Goal: Find contact information: Find contact information

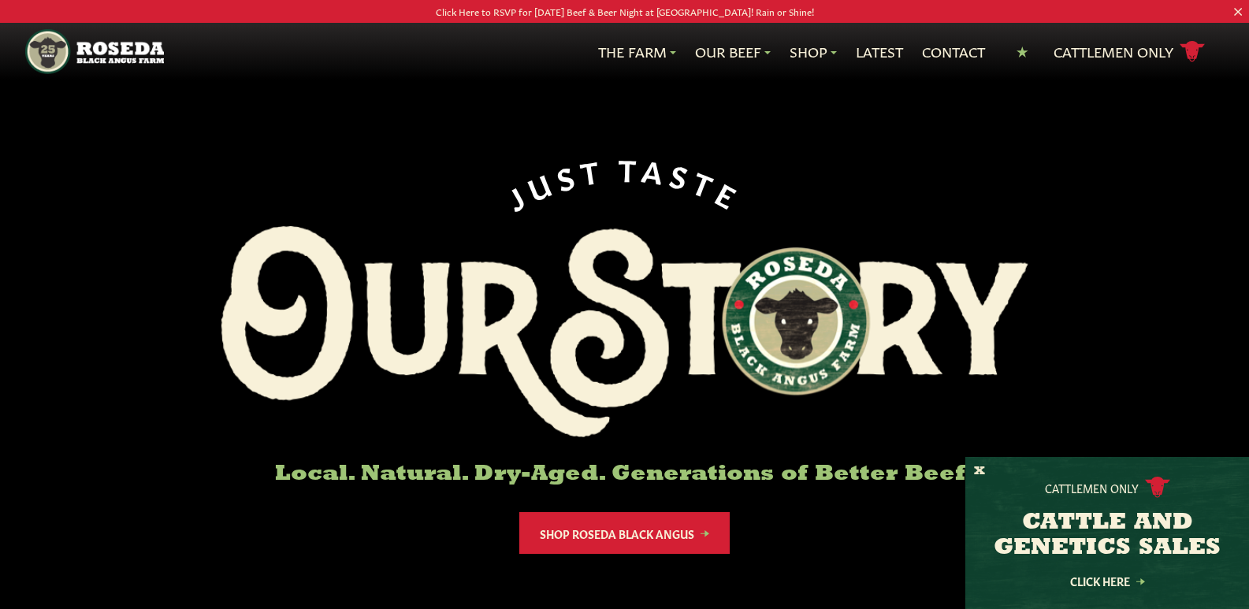
scroll to position [2695, 0]
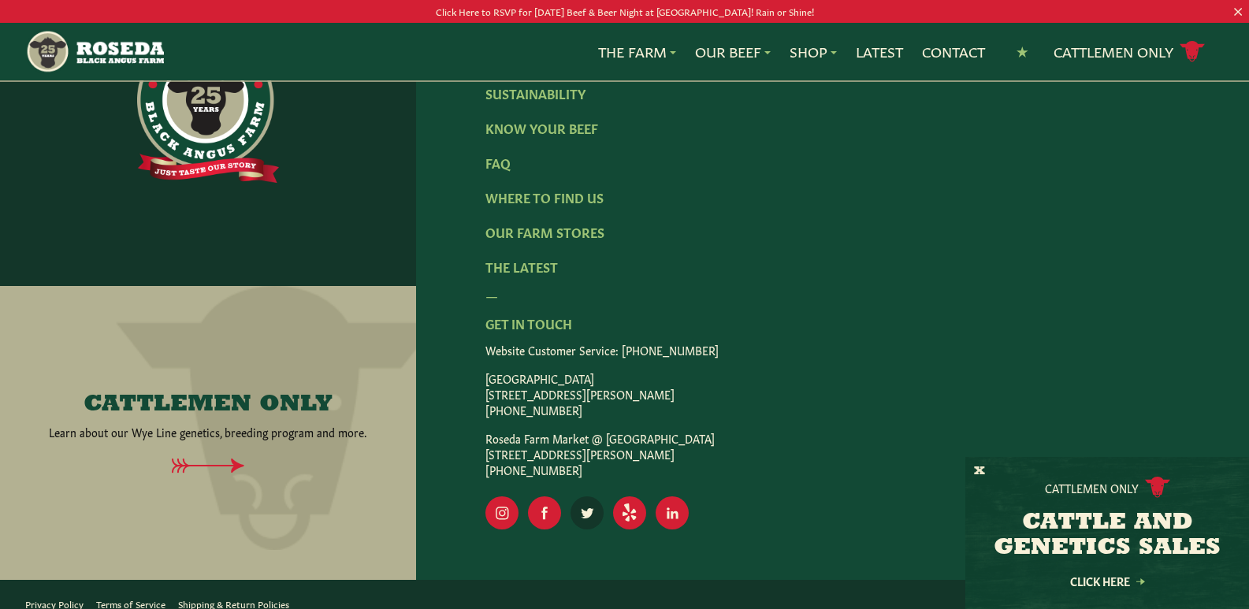
click at [588, 503] on rect "Visit Our Twitter Page" at bounding box center [586, 512] width 33 height 33
click at [492, 496] on rect "Visit Our Instagram Page" at bounding box center [501, 512] width 33 height 33
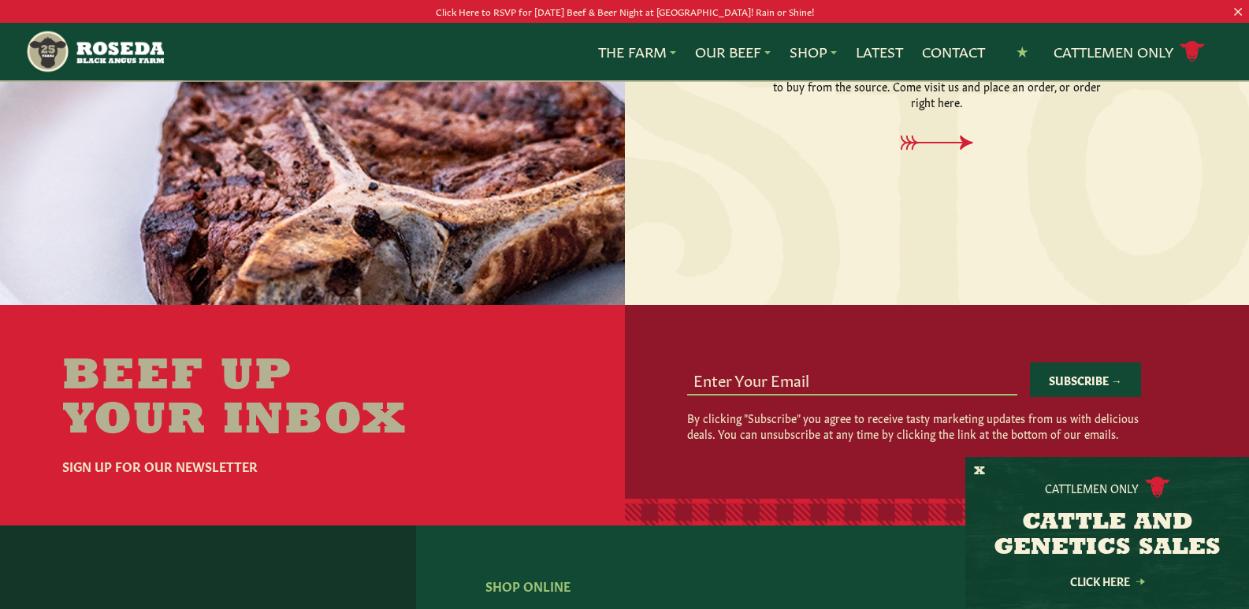
scroll to position [2065, 0]
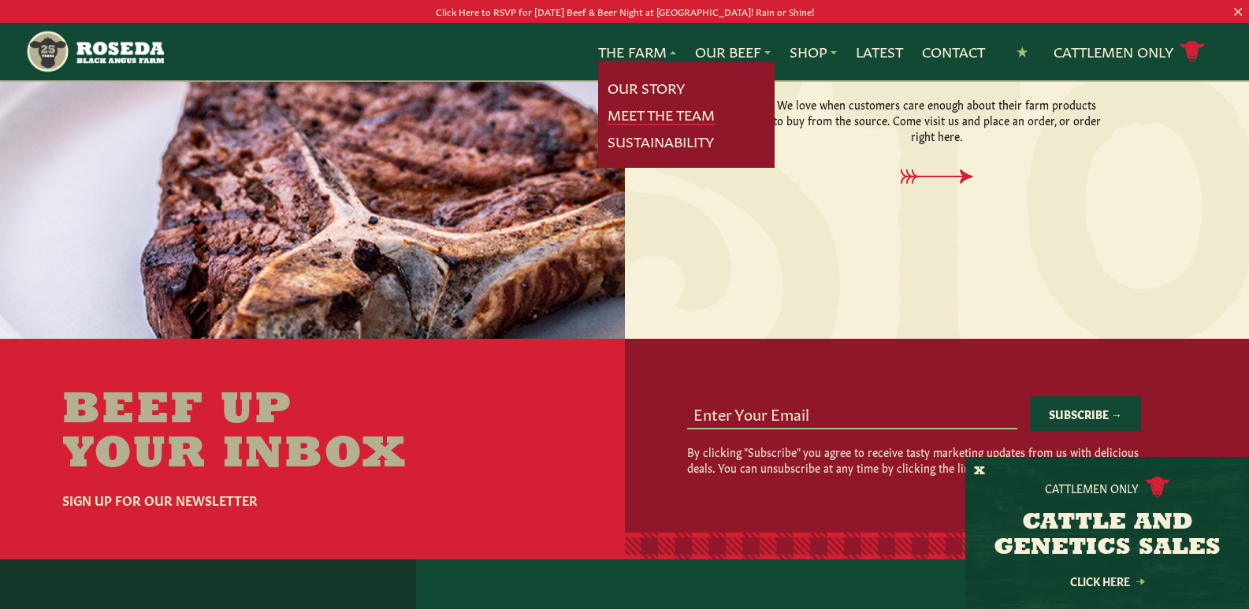
click at [657, 110] on link "Meet The Team" at bounding box center [660, 115] width 107 height 20
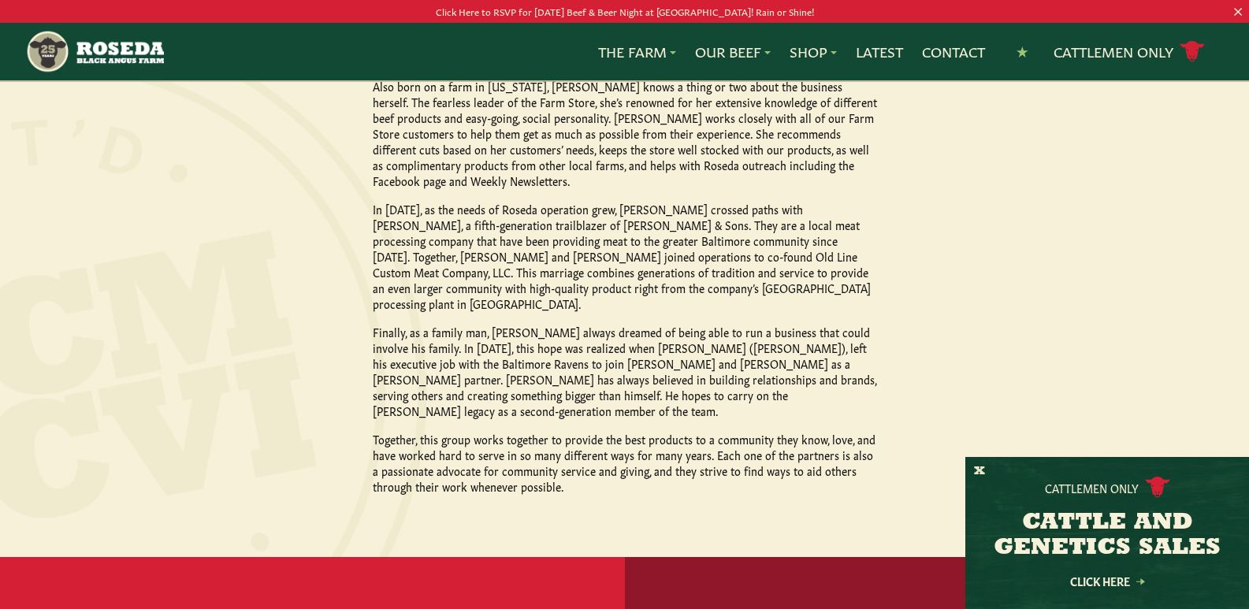
scroll to position [1103, 0]
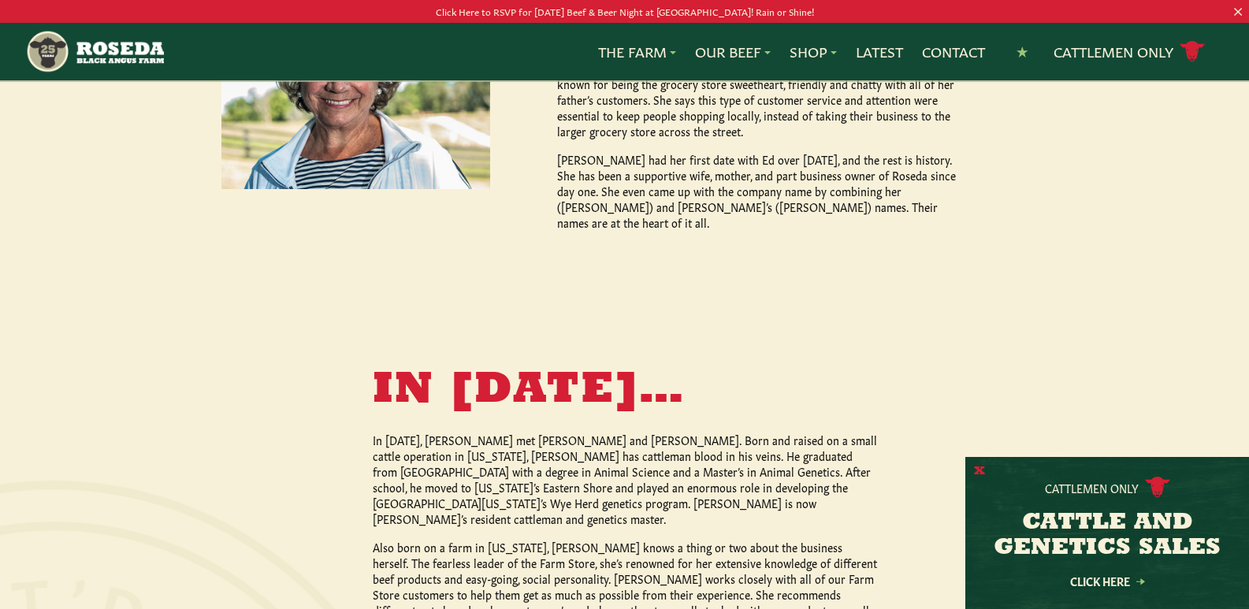
click at [978, 471] on button "X" at bounding box center [979, 471] width 11 height 17
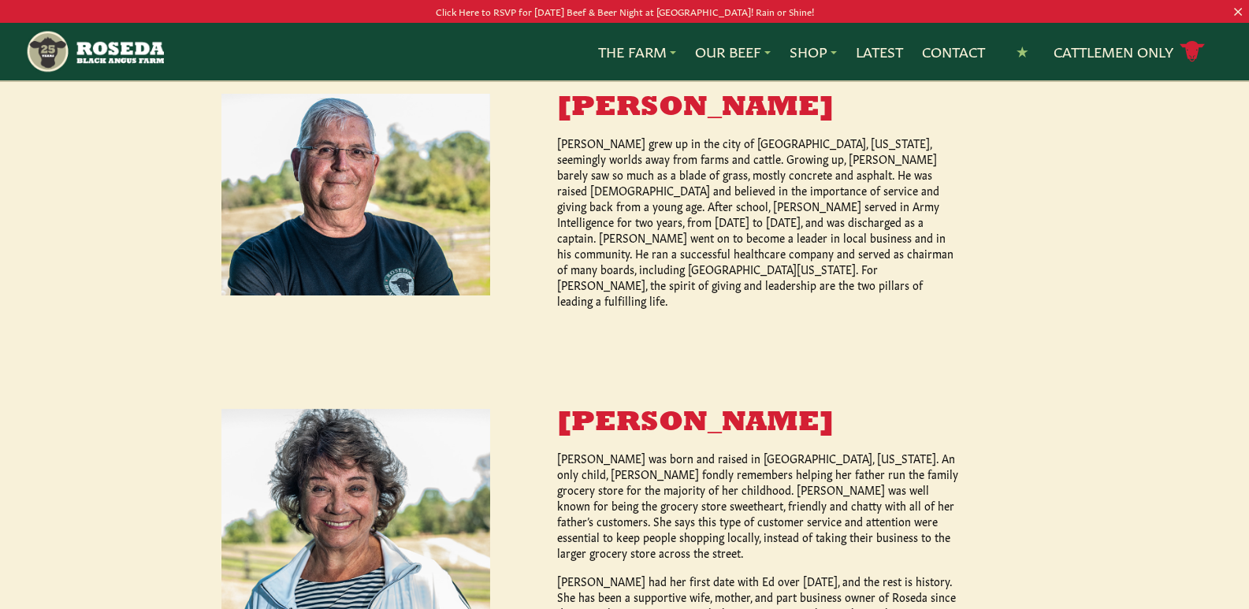
scroll to position [630, 0]
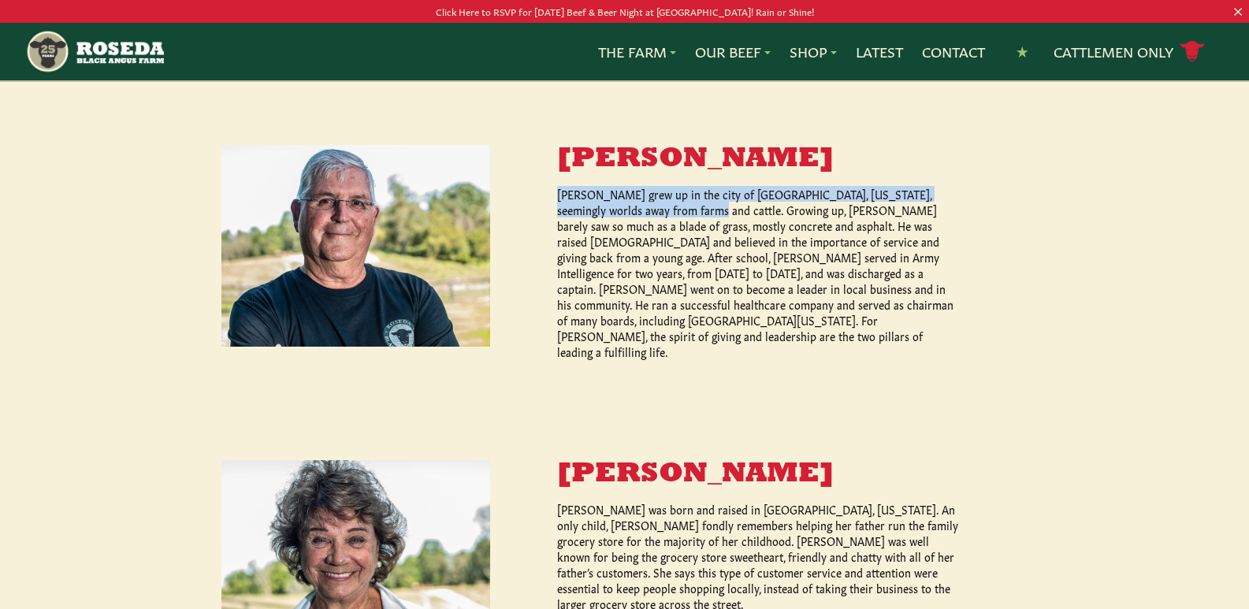
drag, startPoint x: 664, startPoint y: 198, endPoint x: 556, endPoint y: 176, distance: 110.0
click at [556, 176] on div "[PERSON_NAME] [PERSON_NAME] grew up in the city of [GEOGRAPHIC_DATA], [US_STATE…" at bounding box center [725, 252] width 470 height 214
copy p "[PERSON_NAME] grew up in the city of [GEOGRAPHIC_DATA], [US_STATE], seemingly w…"
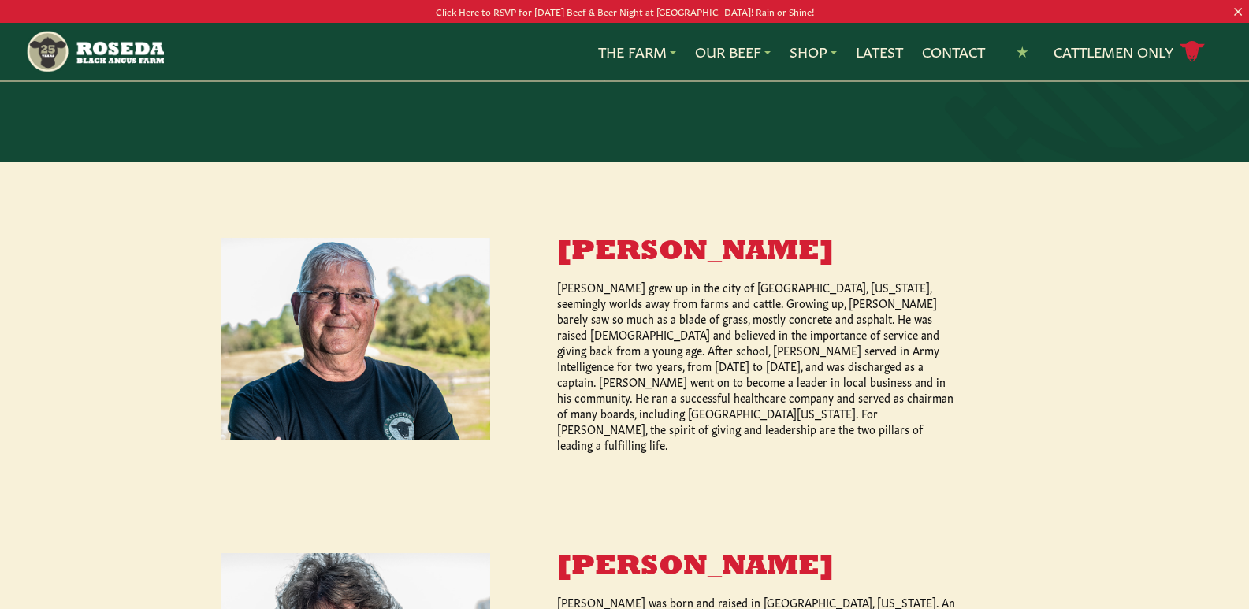
scroll to position [706, 0]
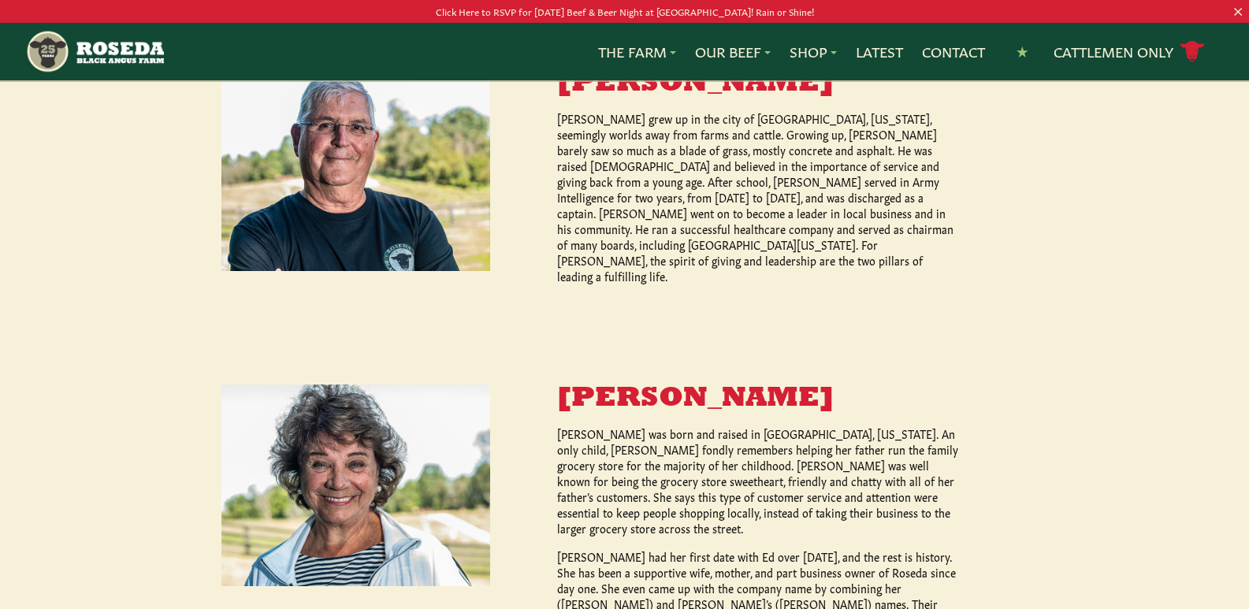
click at [890, 429] on p "[PERSON_NAME] was born and raised in [GEOGRAPHIC_DATA], [US_STATE]. An only chi…" at bounding box center [758, 480] width 403 height 110
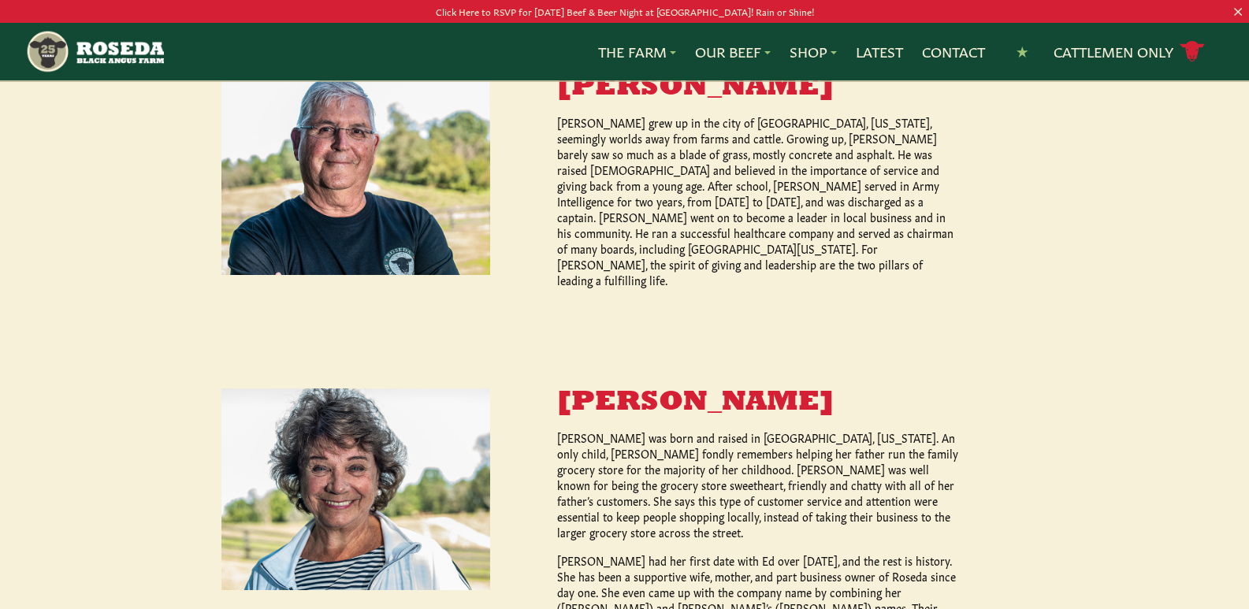
scroll to position [745, 0]
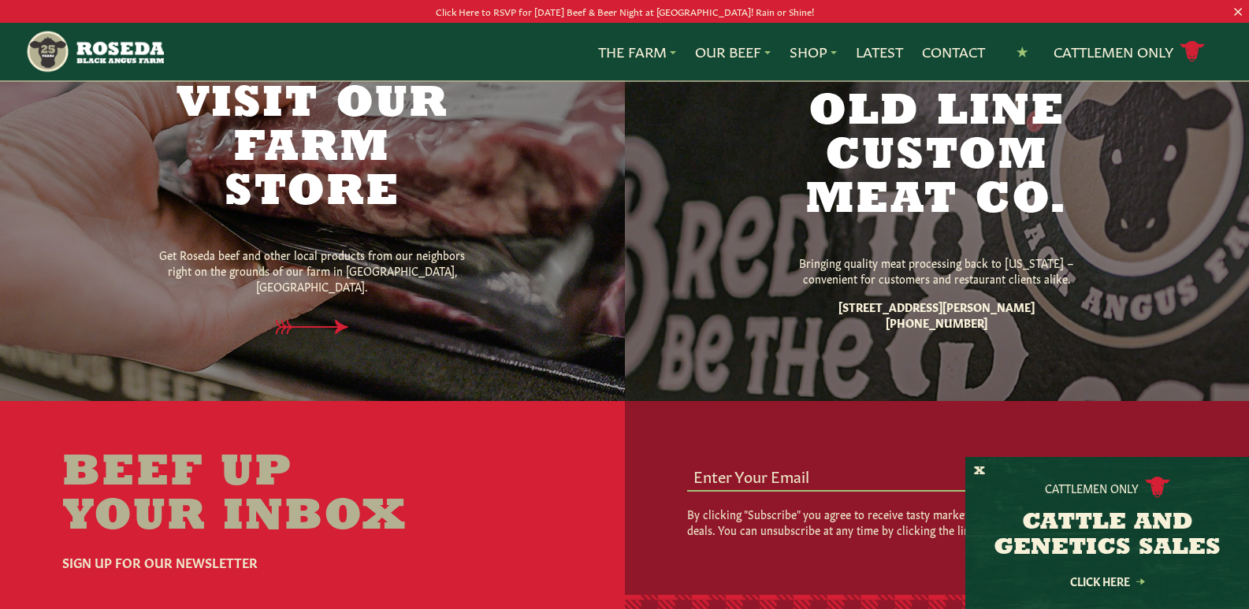
scroll to position [904, 0]
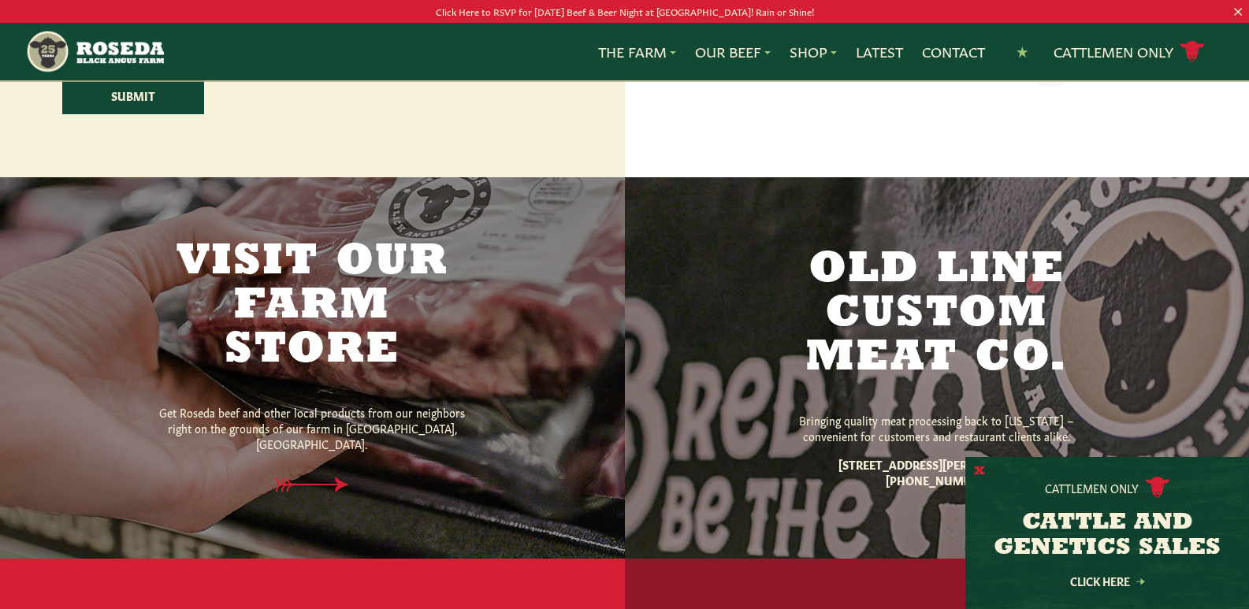
click at [982, 464] on button "X" at bounding box center [979, 471] width 11 height 17
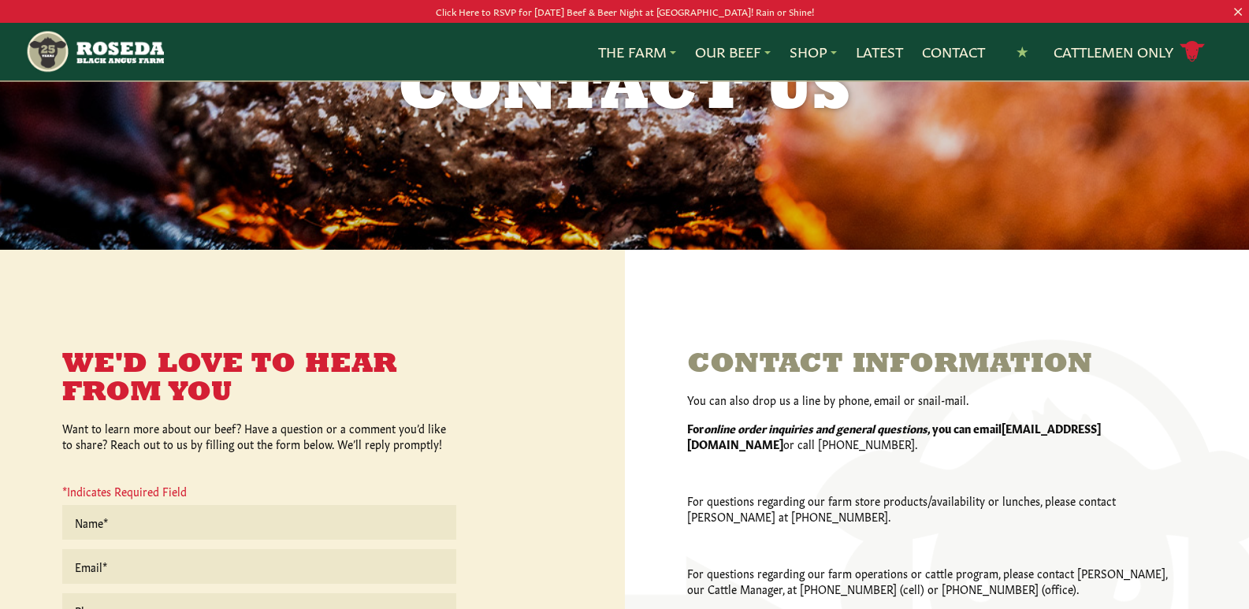
scroll to position [0, 0]
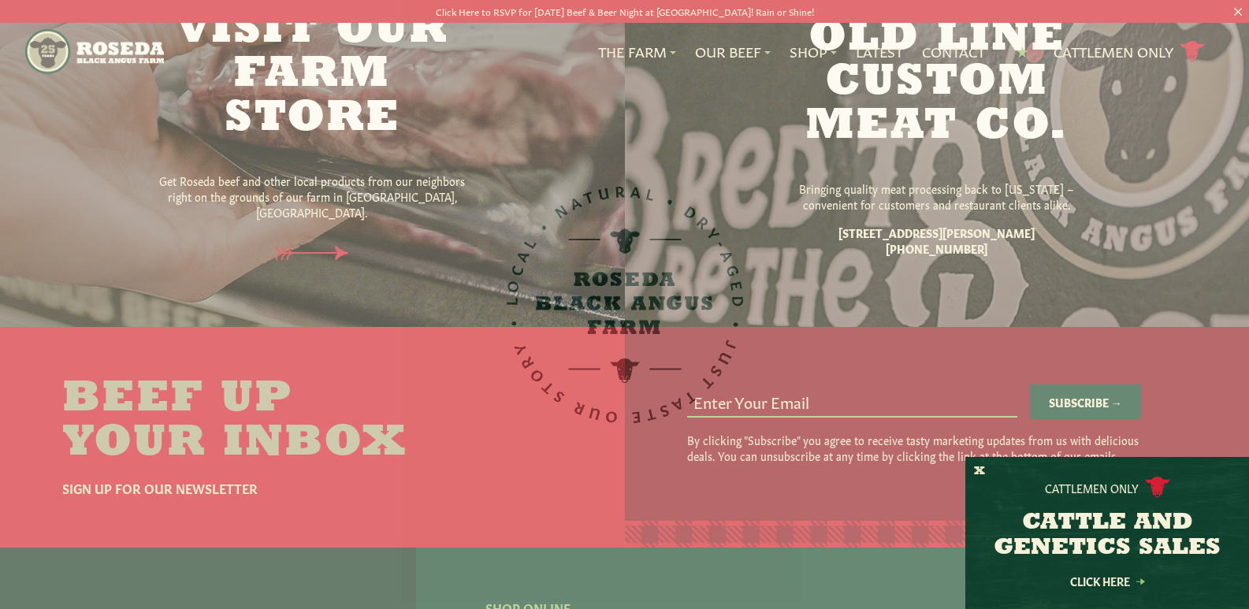
scroll to position [1235, 0]
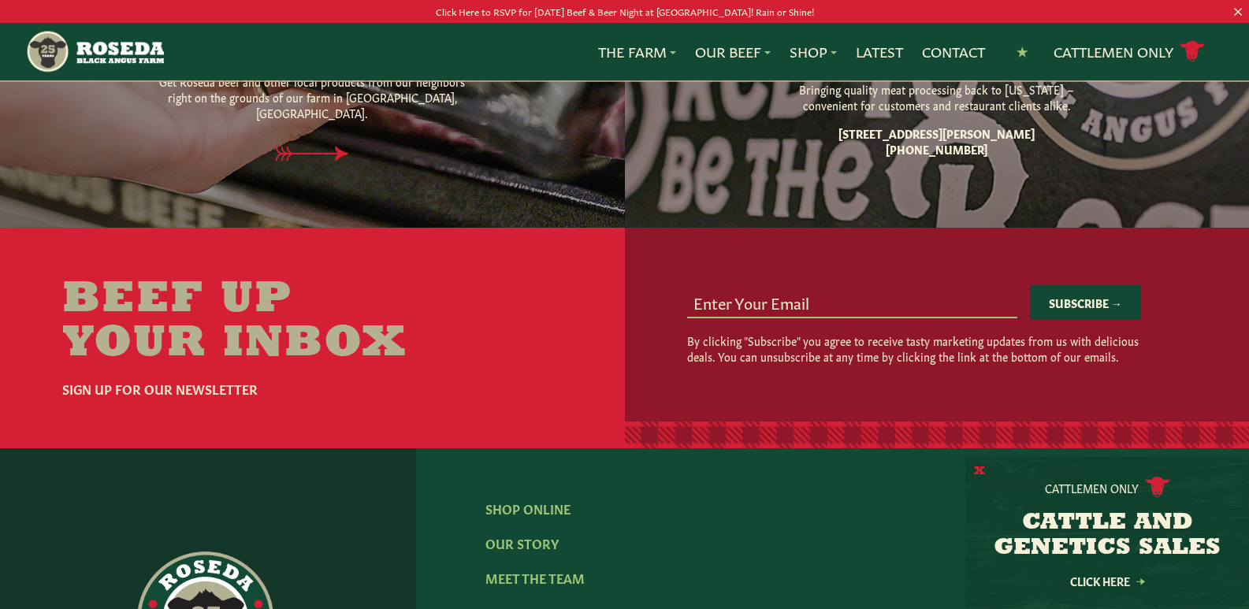
click at [977, 468] on button "X" at bounding box center [979, 471] width 11 height 17
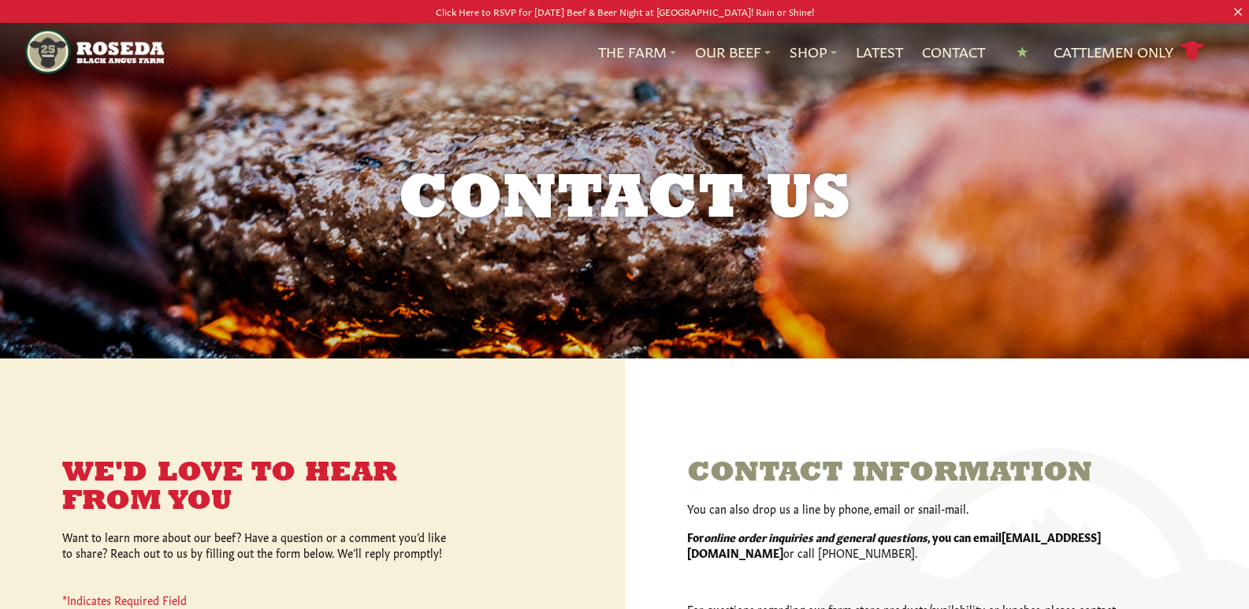
scroll to position [0, 0]
